Goal: Task Accomplishment & Management: Complete application form

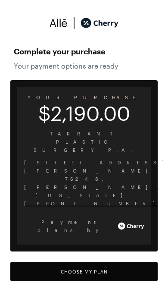
scroll to position [5, 0]
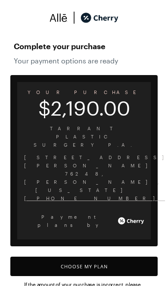
click at [74, 256] on button "Choose My Plan" at bounding box center [83, 265] width 147 height 19
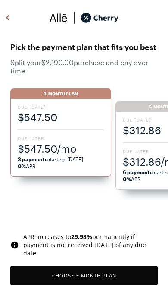
scroll to position [730, 0]
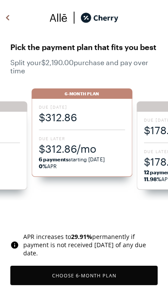
click at [56, 122] on span "$312.86" at bounding box center [82, 117] width 86 height 14
click at [66, 274] on button "Choose 6 -Month Plan" at bounding box center [83, 274] width 147 height 19
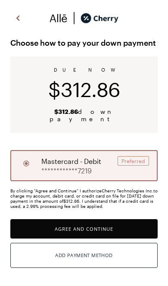
click at [66, 221] on button "Agree and Continue" at bounding box center [83, 228] width 147 height 19
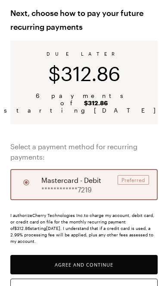
scroll to position [81, 0]
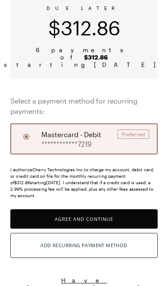
click at [75, 212] on button "Agree and Continue" at bounding box center [83, 218] width 147 height 19
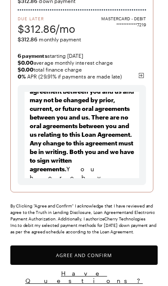
scroll to position [11330, 0]
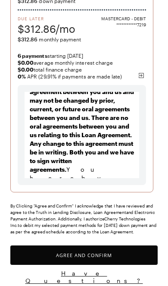
click at [72, 254] on button "Agree and Confirm" at bounding box center [83, 254] width 147 height 19
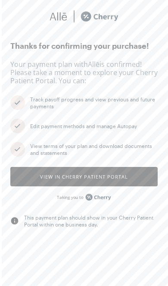
scroll to position [6, 0]
click at [62, 175] on button "View in Cherry patient portal" at bounding box center [83, 176] width 147 height 19
